Goal: Find specific page/section: Find specific page/section

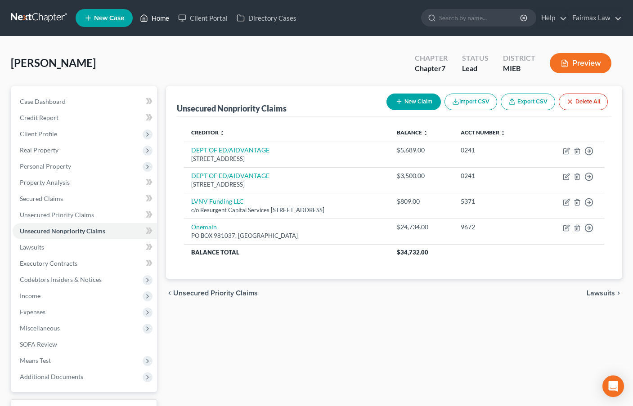
click at [165, 19] on link "Home" at bounding box center [154, 18] width 38 height 16
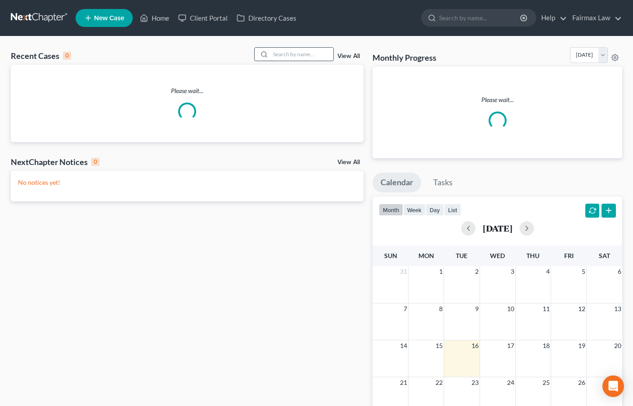
click at [309, 52] on input "search" at bounding box center [301, 54] width 63 height 13
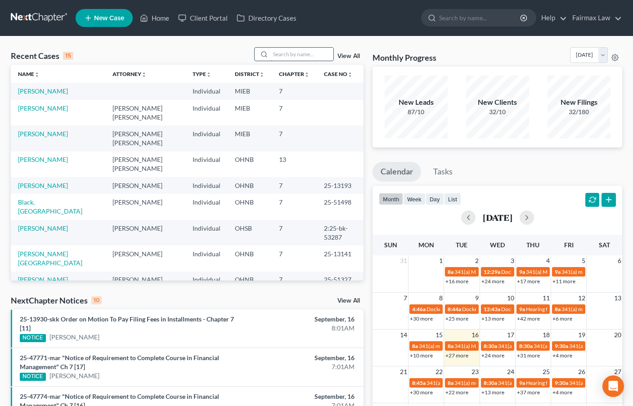
paste input "[PERSON_NAME]"
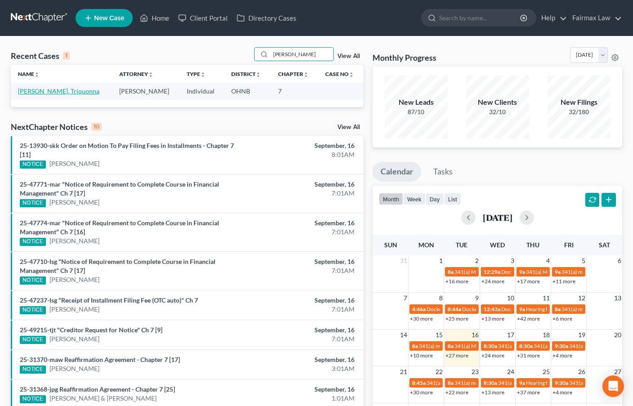
type input "[PERSON_NAME]"
click at [40, 91] on link "[PERSON_NAME], Triquonna" at bounding box center [58, 91] width 81 height 8
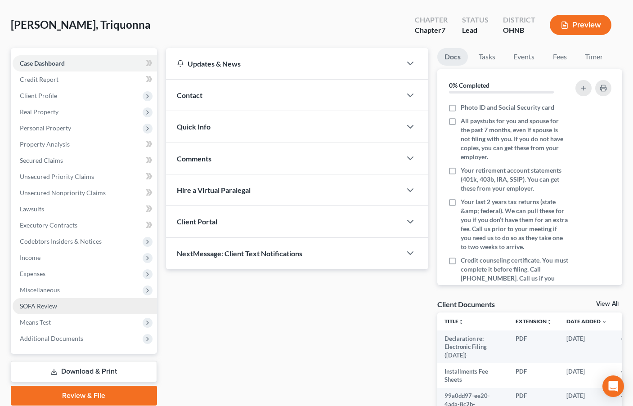
scroll to position [124, 0]
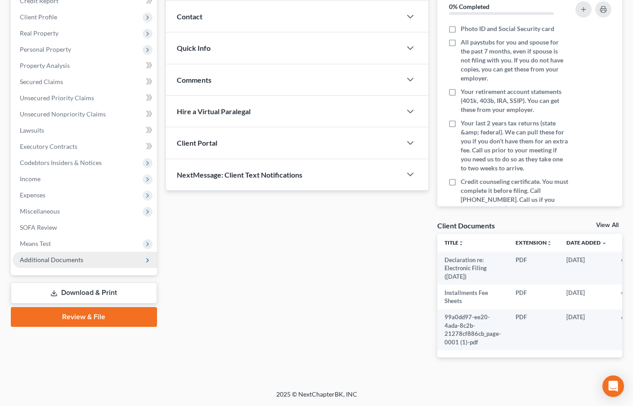
click at [67, 257] on span "Additional Documents" at bounding box center [85, 260] width 144 height 16
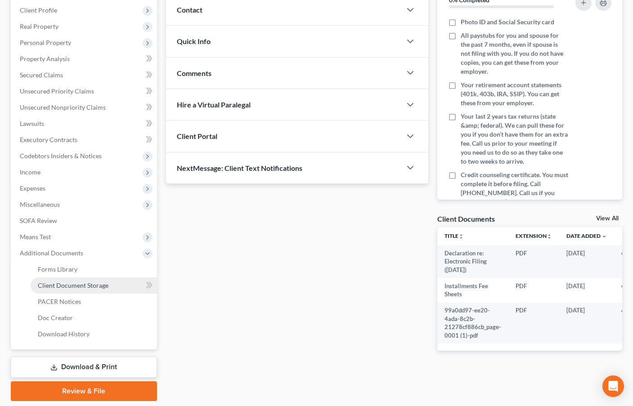
click at [76, 281] on link "Client Document Storage" at bounding box center [94, 285] width 126 height 16
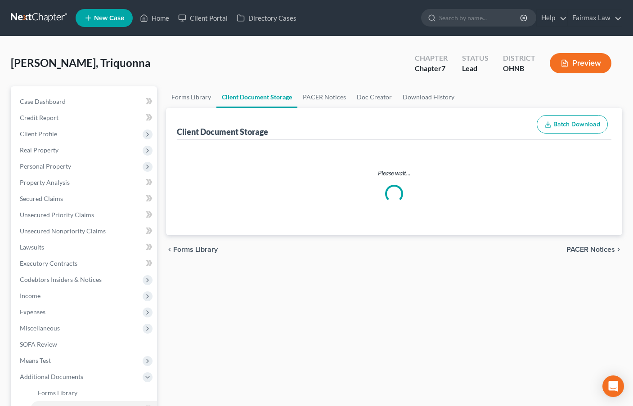
select select "5"
select select "24"
select select "16"
